Goal: Obtain resource: Download file/media

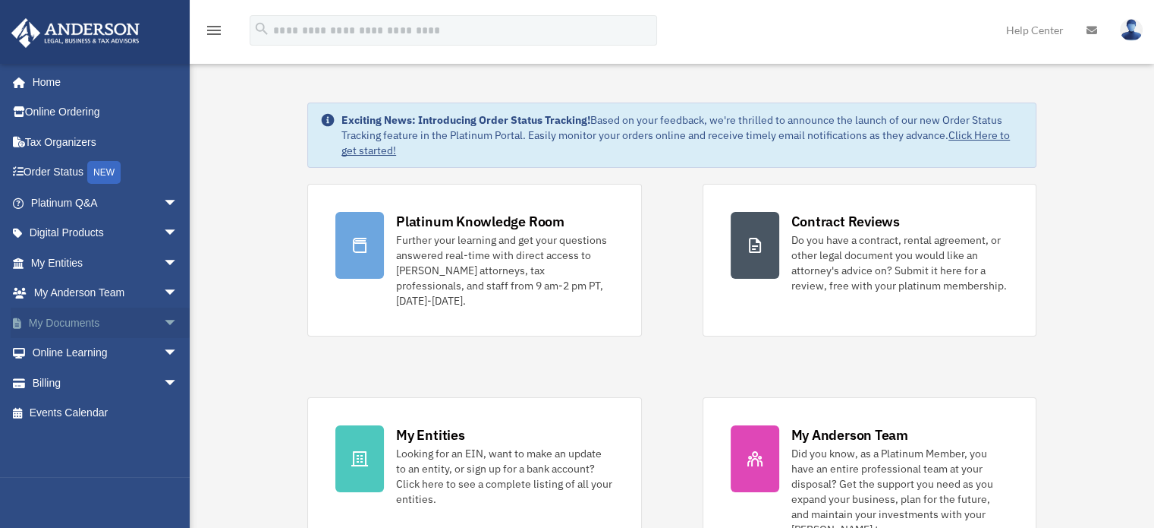
click at [163, 329] on span "arrow_drop_down" at bounding box center [178, 322] width 30 height 31
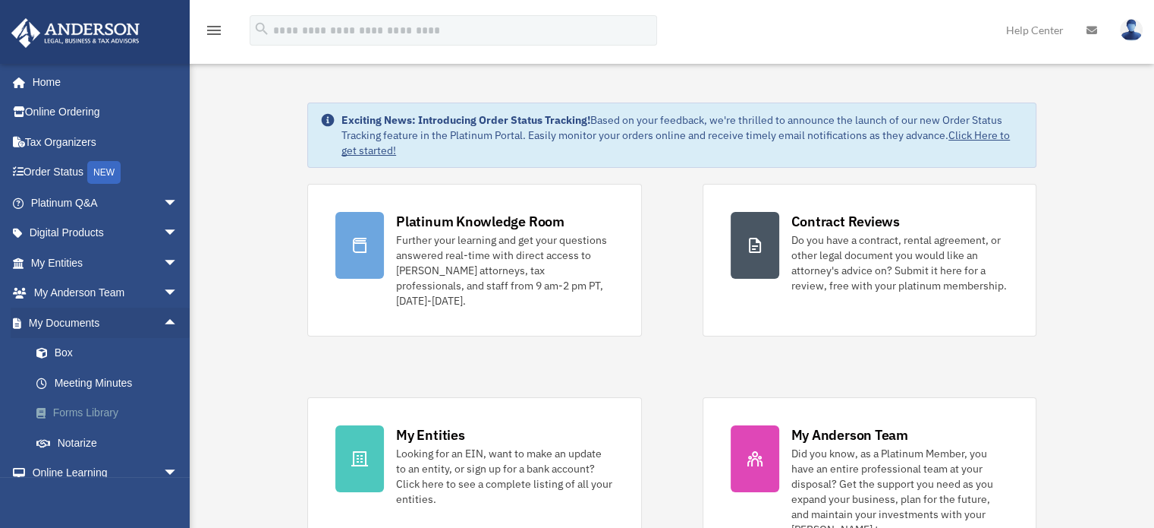
click at [105, 417] on link "Forms Library" at bounding box center [111, 413] width 180 height 30
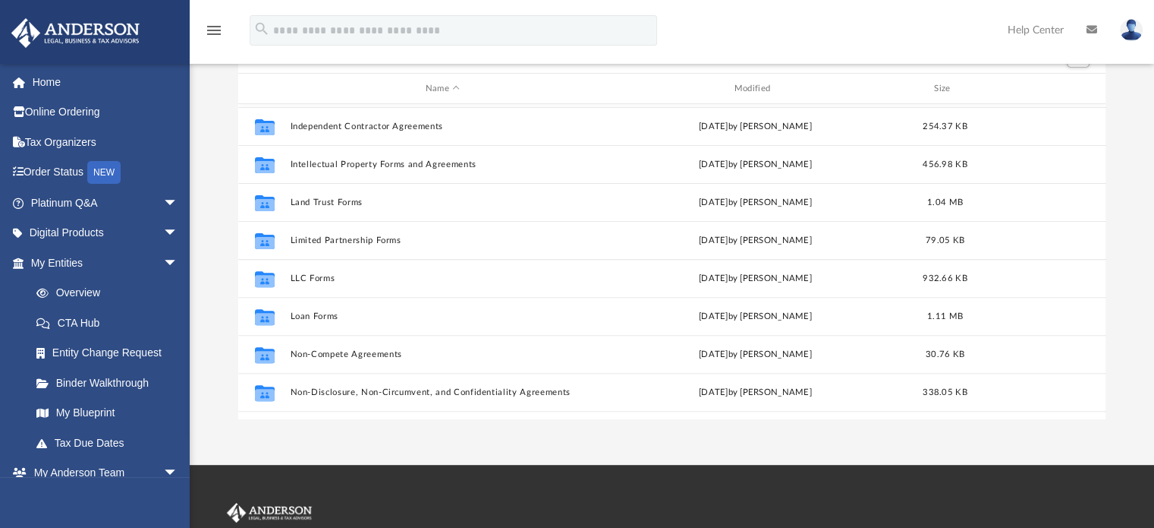
scroll to position [566, 0]
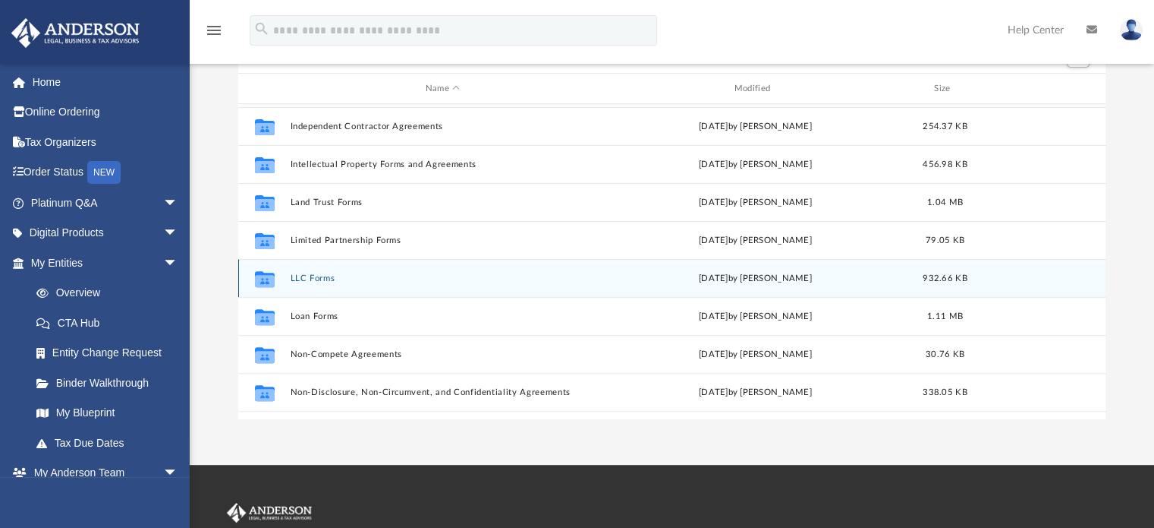
click at [311, 280] on button "LLC Forms" at bounding box center [443, 278] width 306 height 10
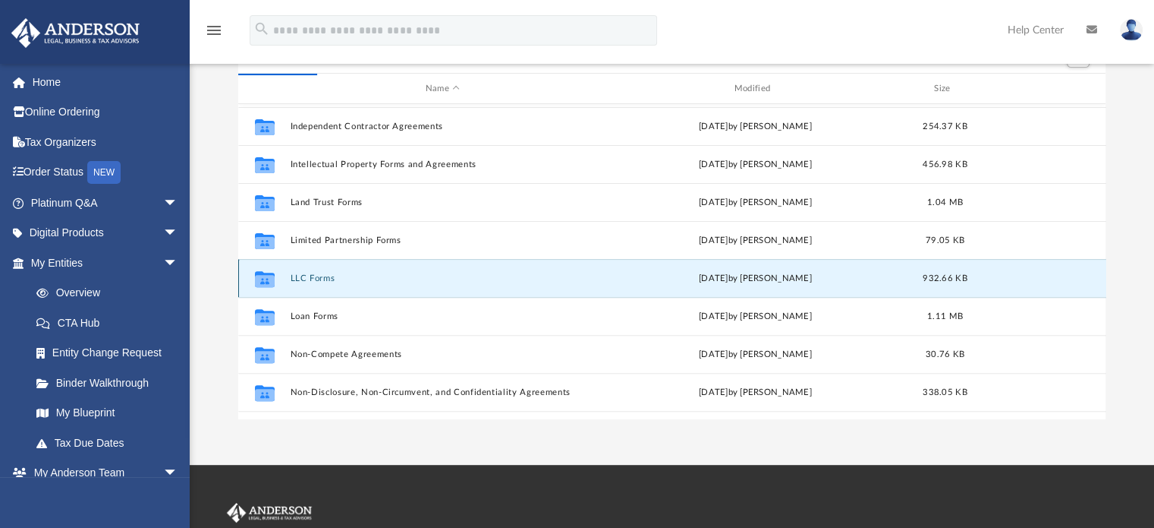
click at [762, 278] on div "Wed Jan 11 2023 by Mary Acree" at bounding box center [756, 279] width 306 height 14
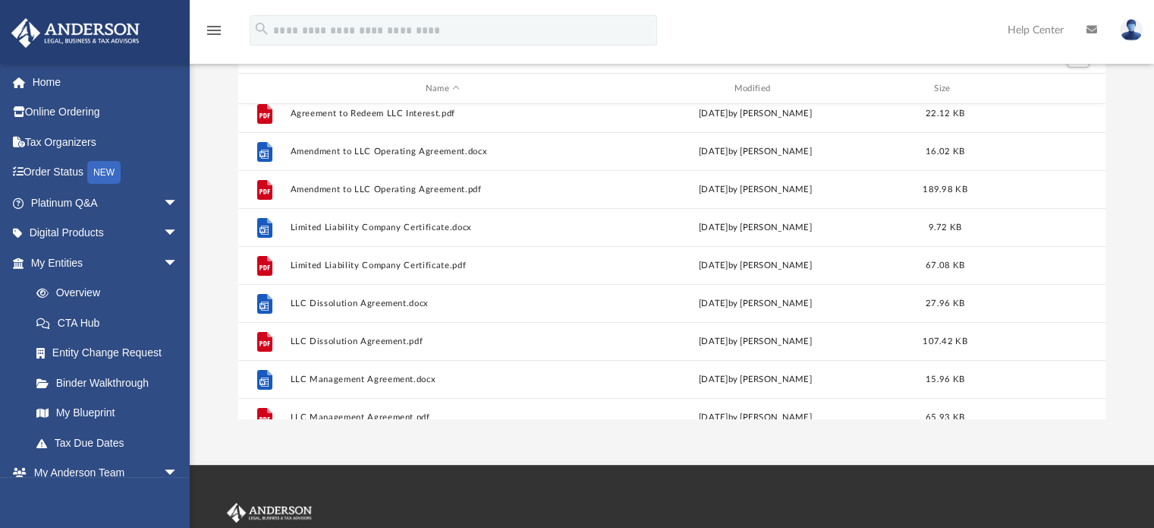
scroll to position [0, 0]
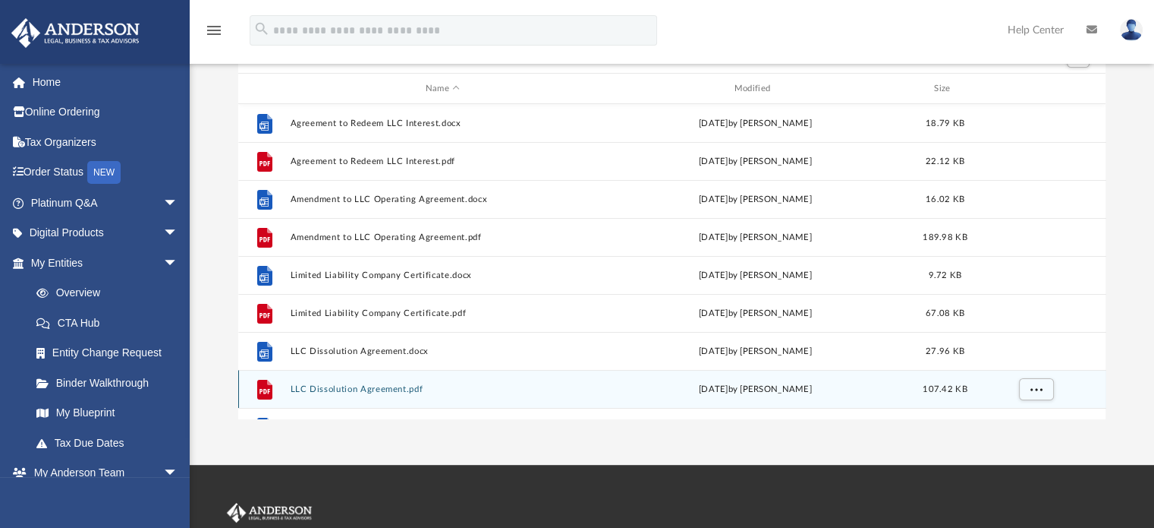
click at [402, 392] on button "LLC Dissolution Agreement.pdf" at bounding box center [443, 389] width 306 height 10
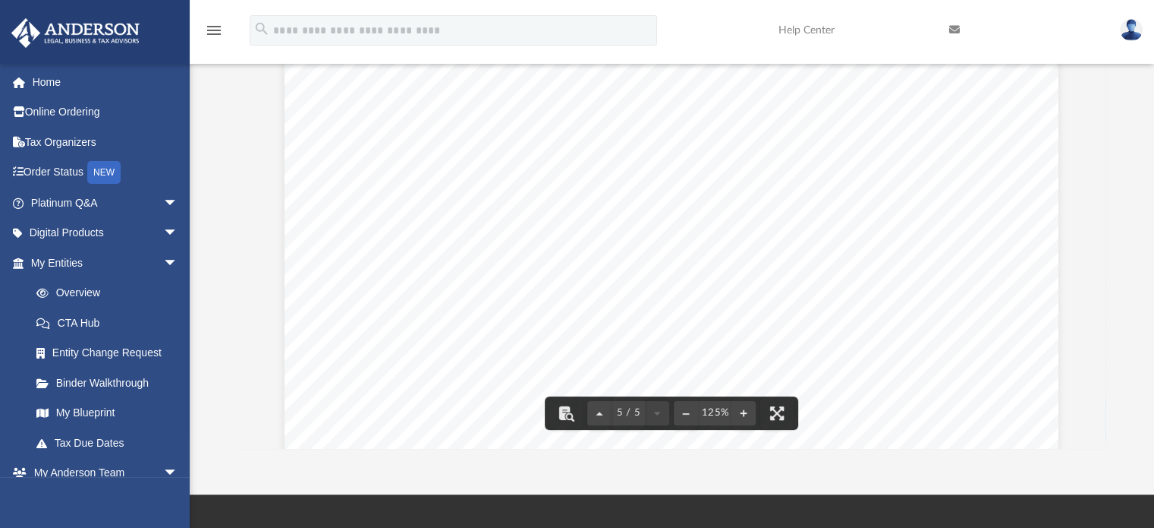
scroll to position [4512, 0]
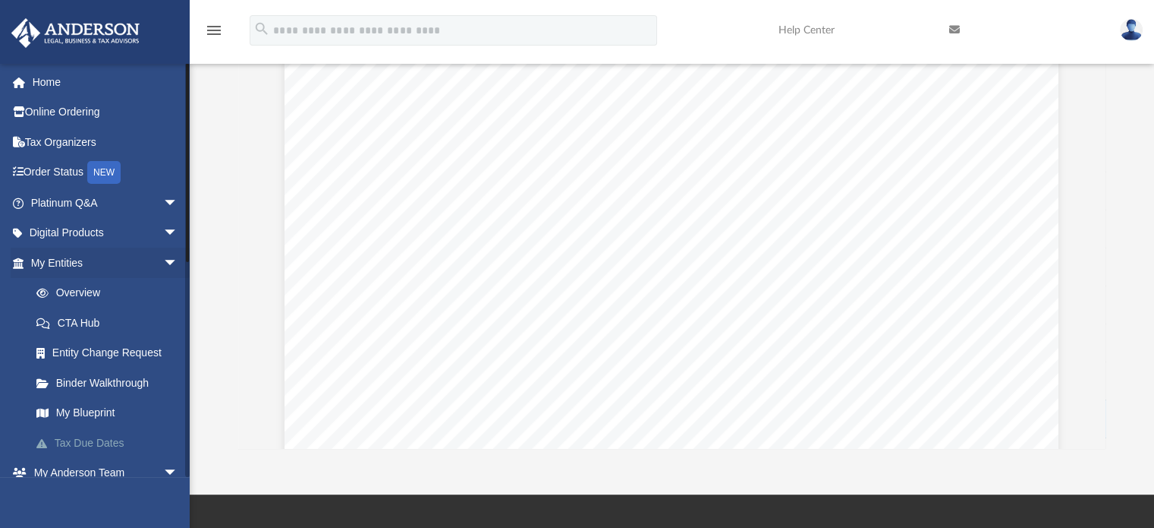
click at [64, 452] on link "Tax Due Dates" at bounding box center [111, 442] width 180 height 30
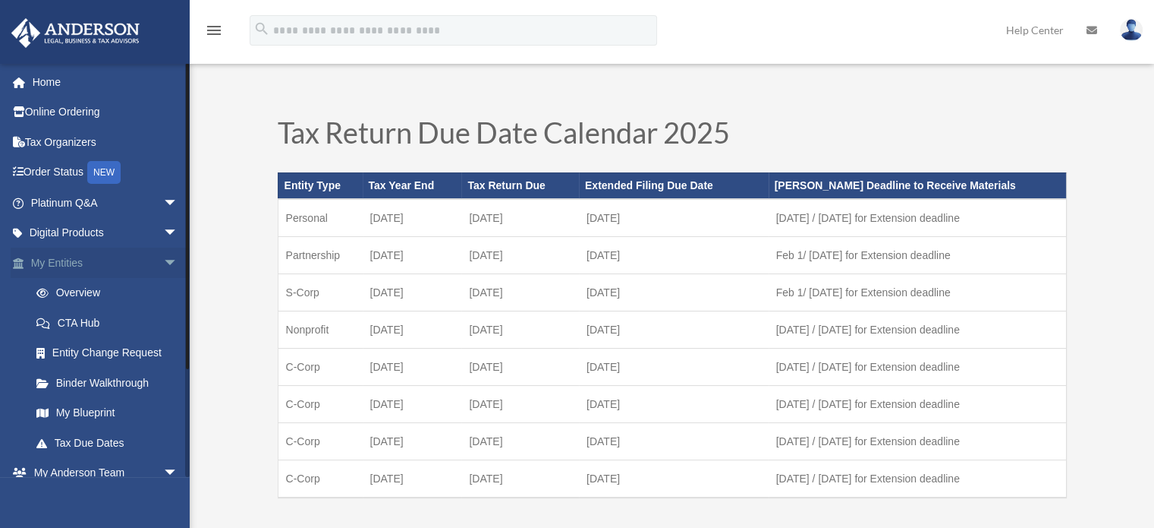
click at [163, 267] on span "arrow_drop_down" at bounding box center [178, 262] width 30 height 31
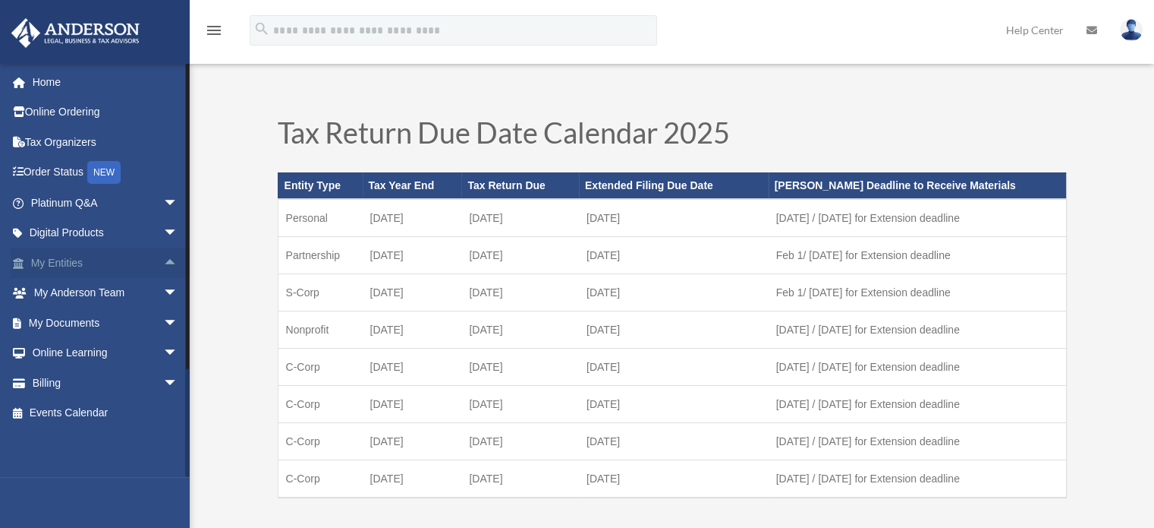
click at [91, 270] on link "My Entities arrow_drop_up" at bounding box center [106, 262] width 191 height 30
click at [163, 264] on span "arrow_drop_up" at bounding box center [178, 262] width 30 height 31
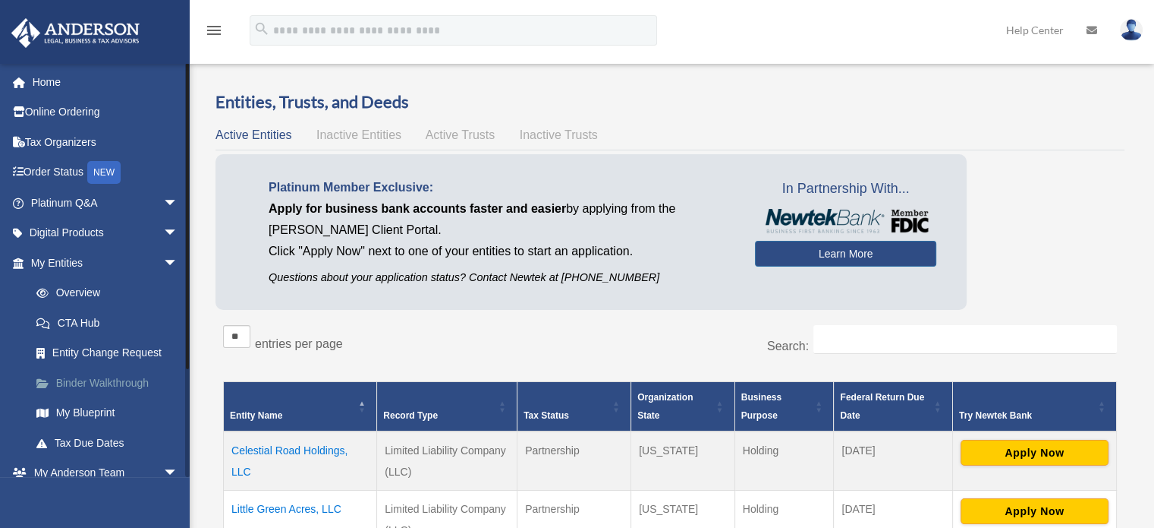
click at [119, 385] on link "Binder Walkthrough" at bounding box center [111, 382] width 180 height 30
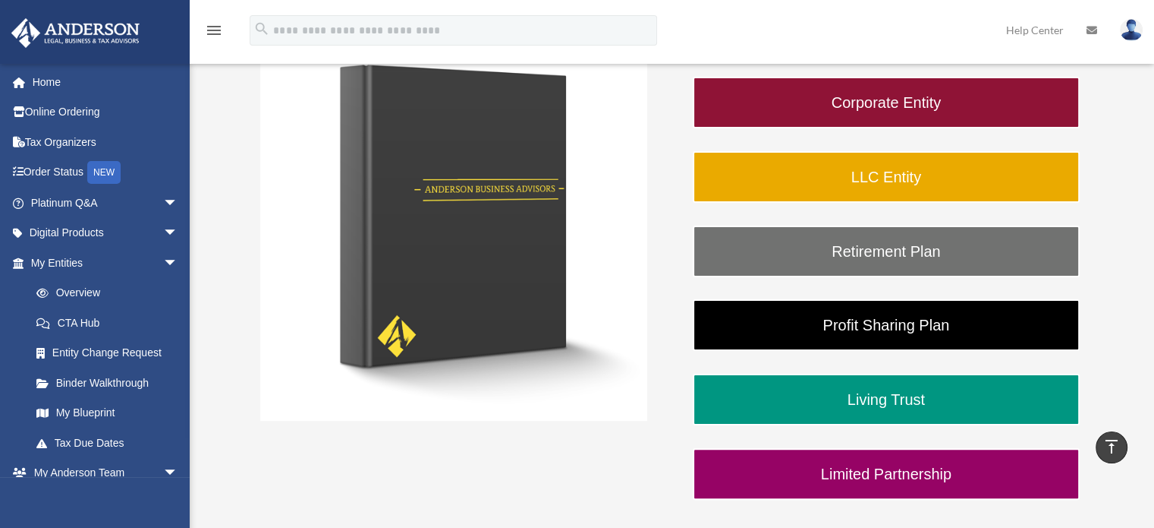
scroll to position [272, 0]
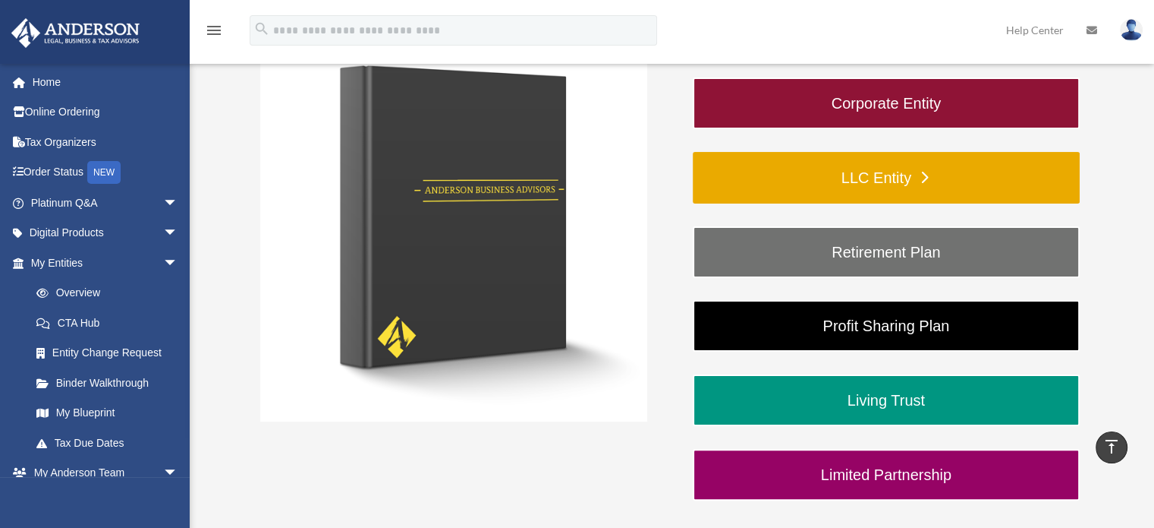
click at [963, 184] on link "LLC Entity" at bounding box center [886, 178] width 387 height 52
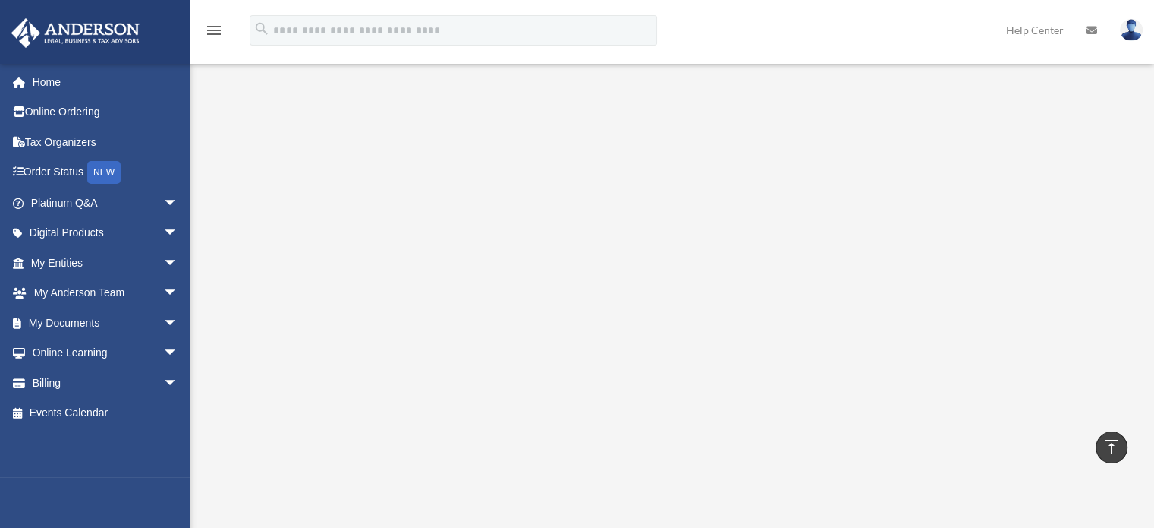
scroll to position [181, 0]
click at [163, 323] on span "arrow_drop_down" at bounding box center [178, 322] width 30 height 31
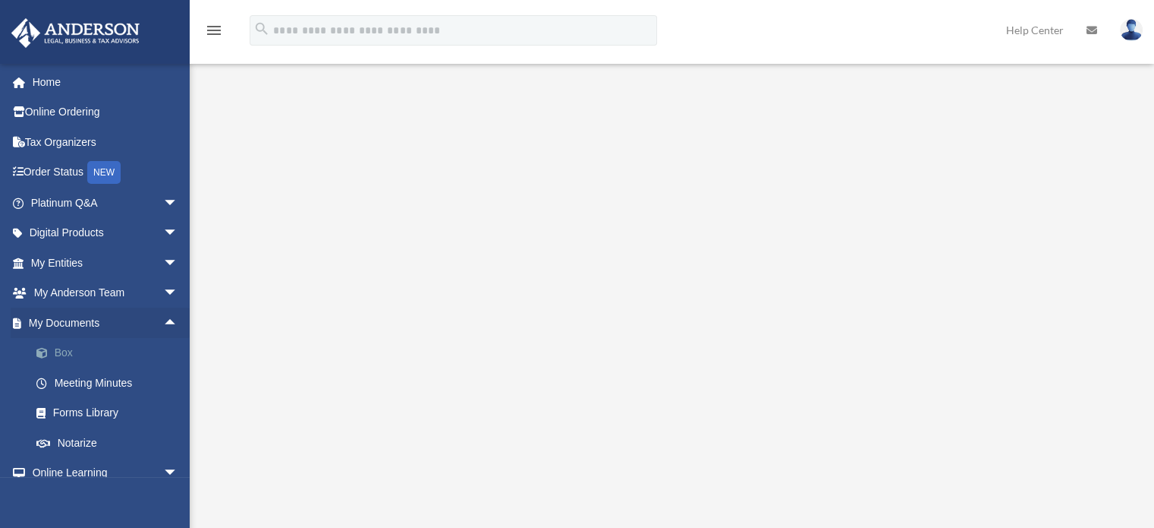
click at [69, 359] on link "Box" at bounding box center [111, 353] width 180 height 30
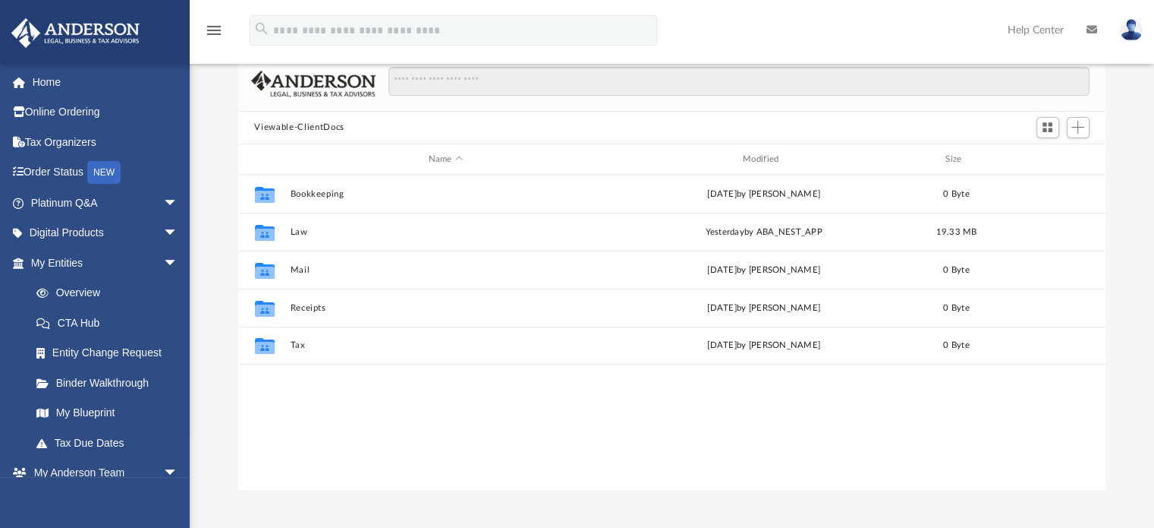
scroll to position [93, 0]
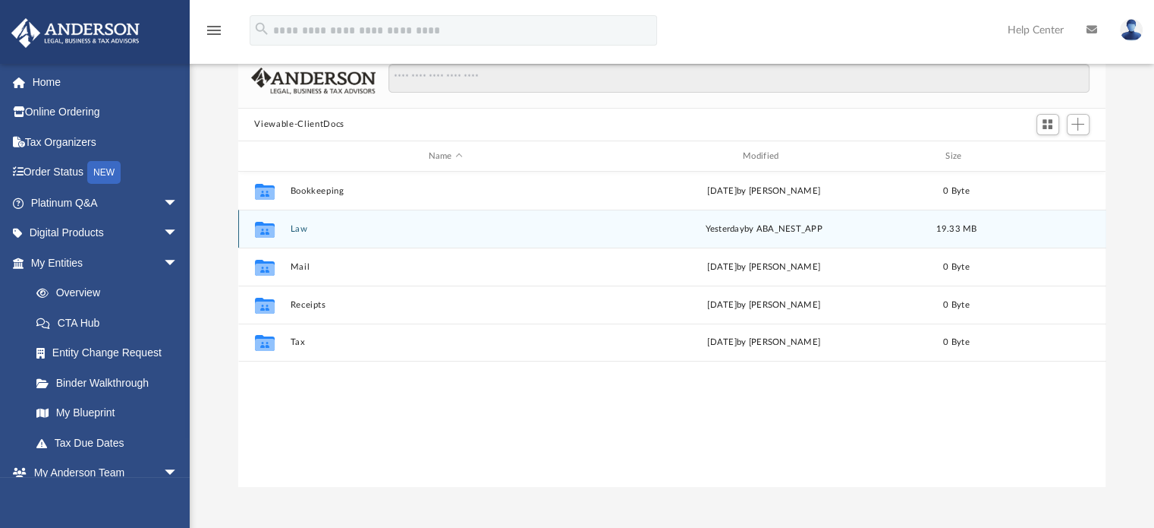
click at [308, 226] on button "Law" at bounding box center [445, 229] width 311 height 10
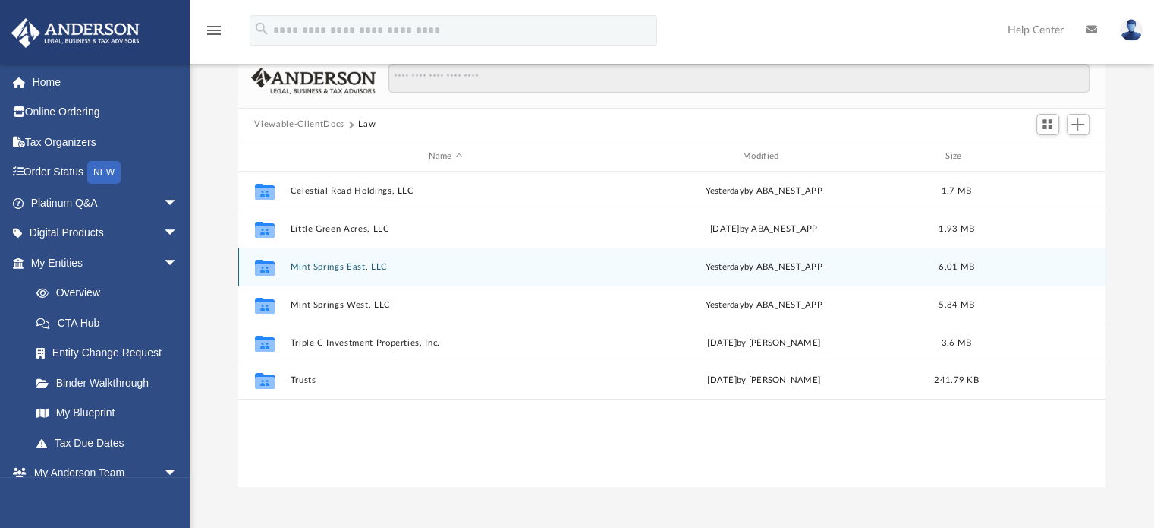
click at [332, 267] on button "Mint Springs East, LLC" at bounding box center [445, 267] width 311 height 10
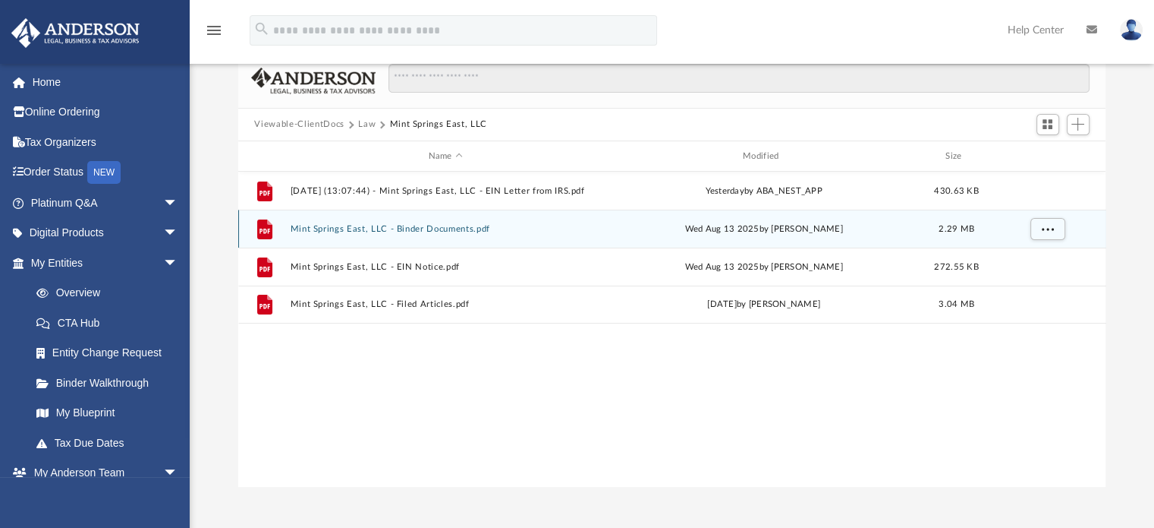
click at [443, 231] on button "Mint Springs East, LLC - Binder Documents.pdf" at bounding box center [445, 229] width 311 height 10
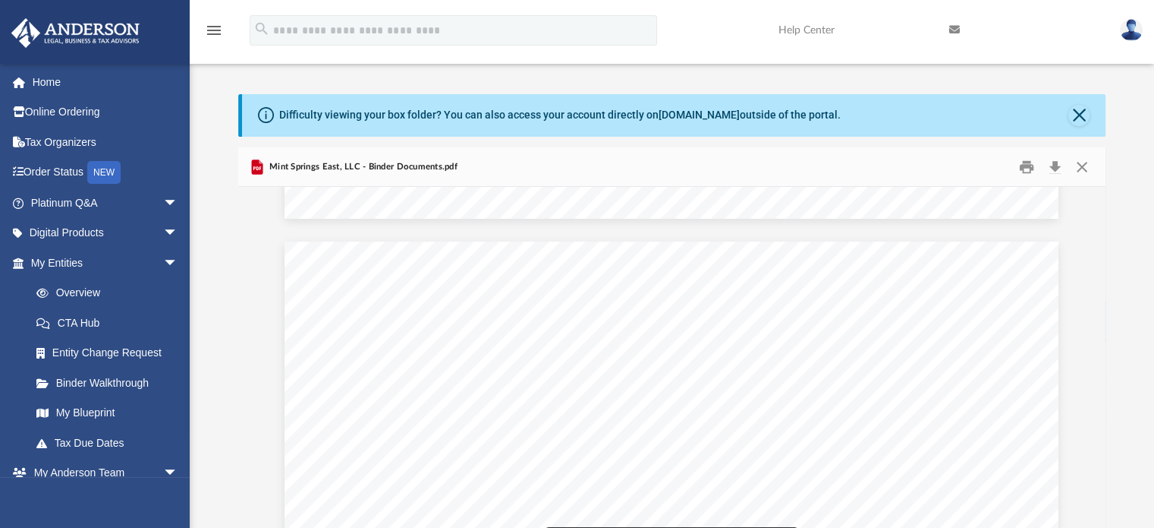
scroll to position [4055, 0]
click at [802, 351] on span "an account with the bank where you have a personal account." at bounding box center [761, 343] width 372 height 15
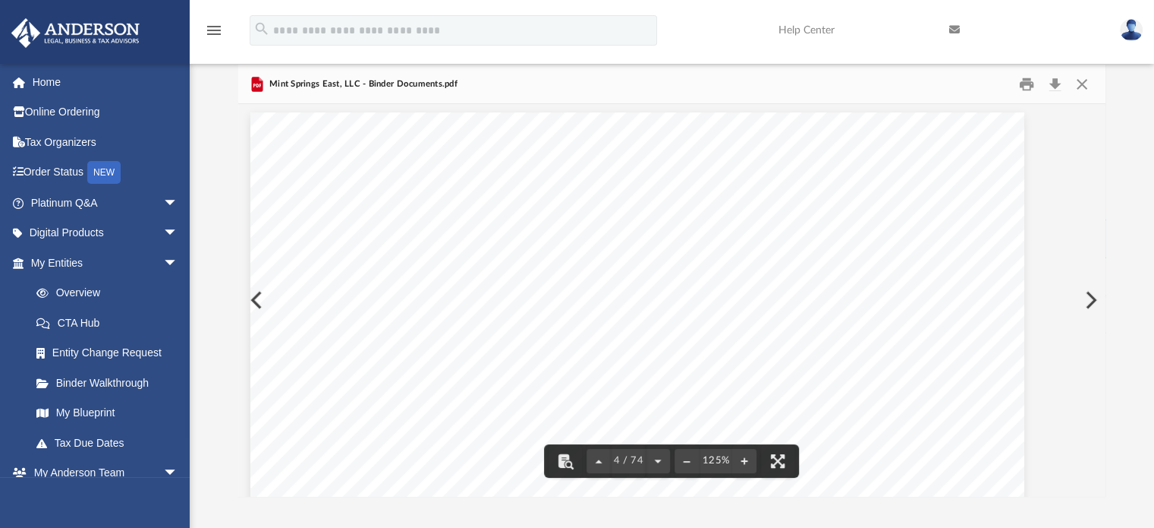
scroll to position [3079, 32]
